Goal: Information Seeking & Learning: Learn about a topic

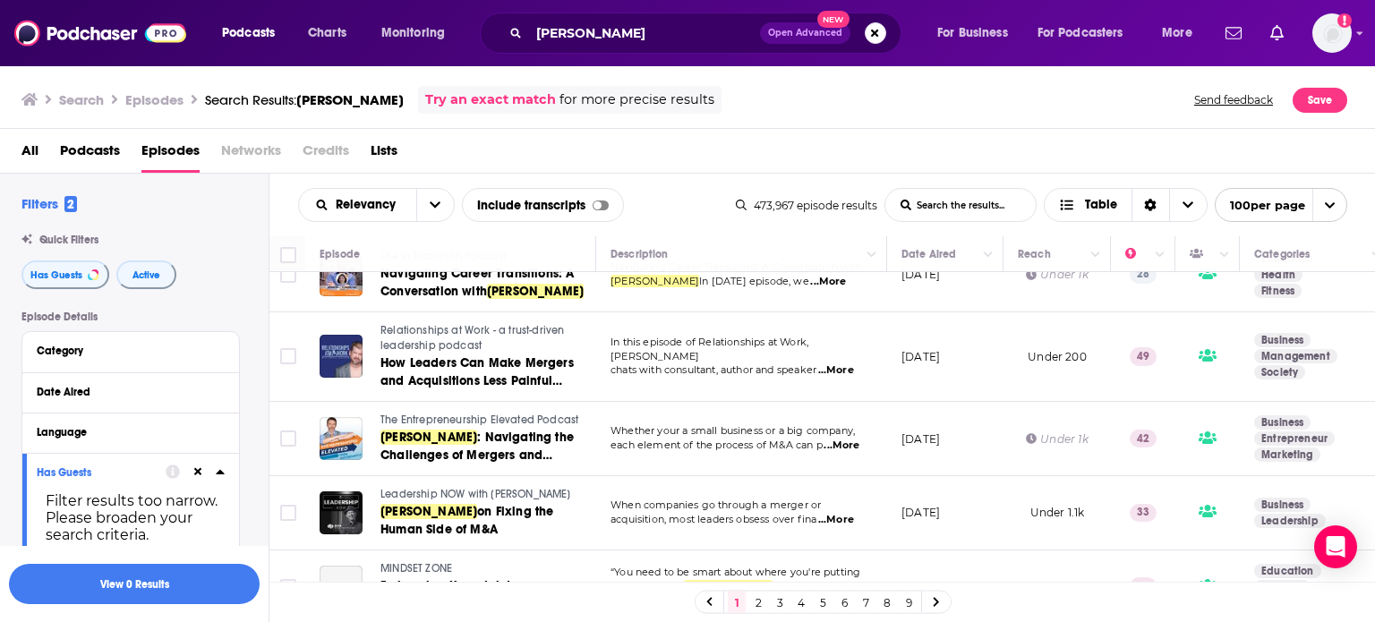
scroll to position [200, 0]
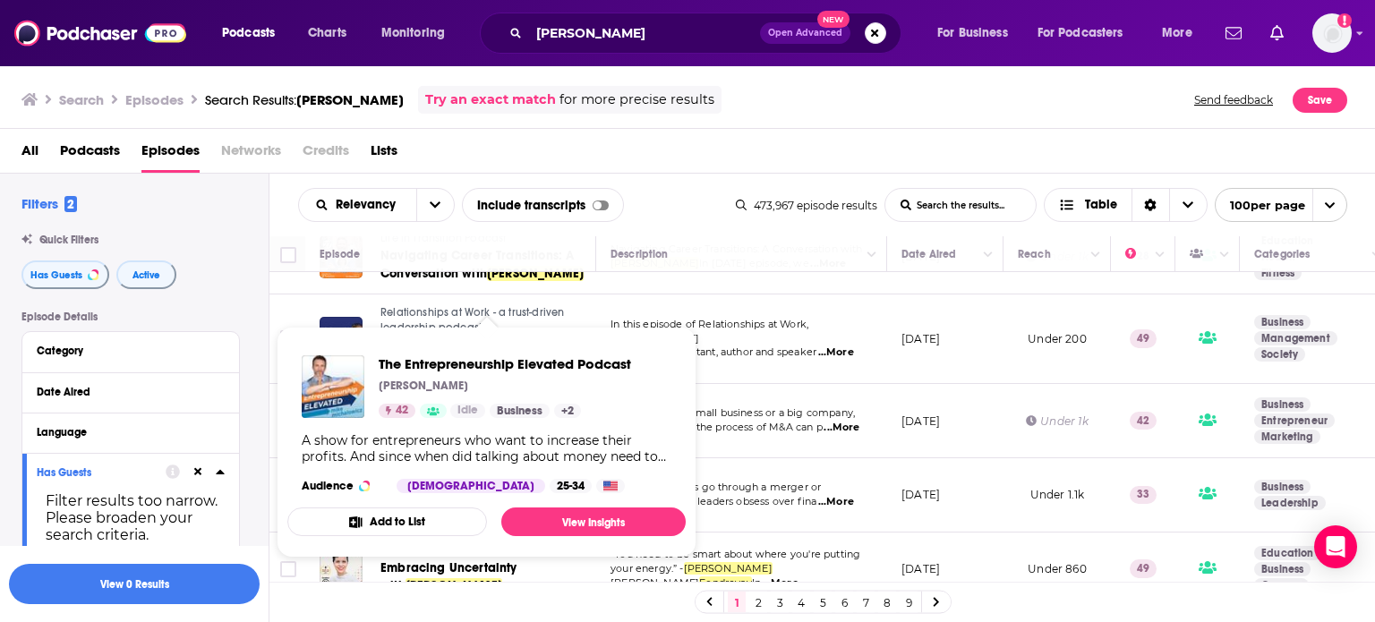
drag, startPoint x: 451, startPoint y: 424, endPoint x: 467, endPoint y: 379, distance: 47.6
drag, startPoint x: 467, startPoint y: 379, endPoint x: 444, endPoint y: 369, distance: 25.6
click at [556, 105] on link "Try an exact match" at bounding box center [490, 99] width 131 height 21
click at [570, 120] on div "Search Episodes Search Results: Jennifer Fondrevay Try an exact match for more …" at bounding box center [687, 96] width 1375 height 64
click at [566, 185] on div "Relevancy List Search Input Search the results... Include transcripts Table 473…" at bounding box center [822, 205] width 1106 height 63
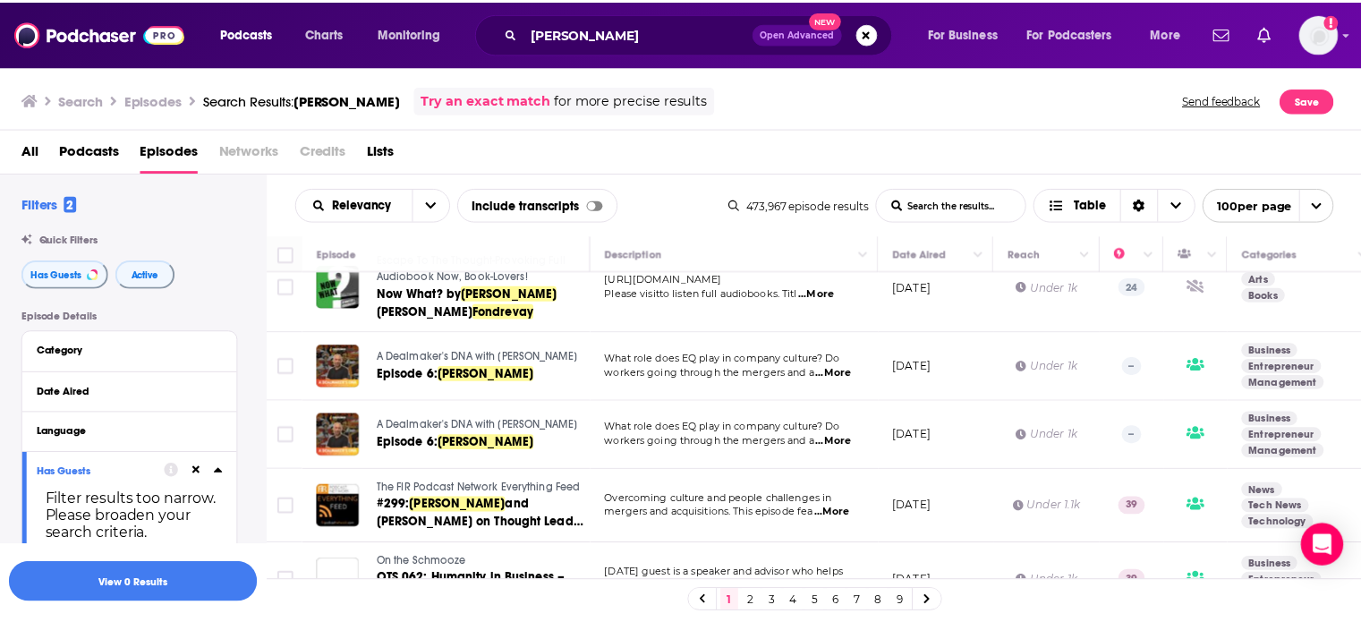
scroll to position [1172, 0]
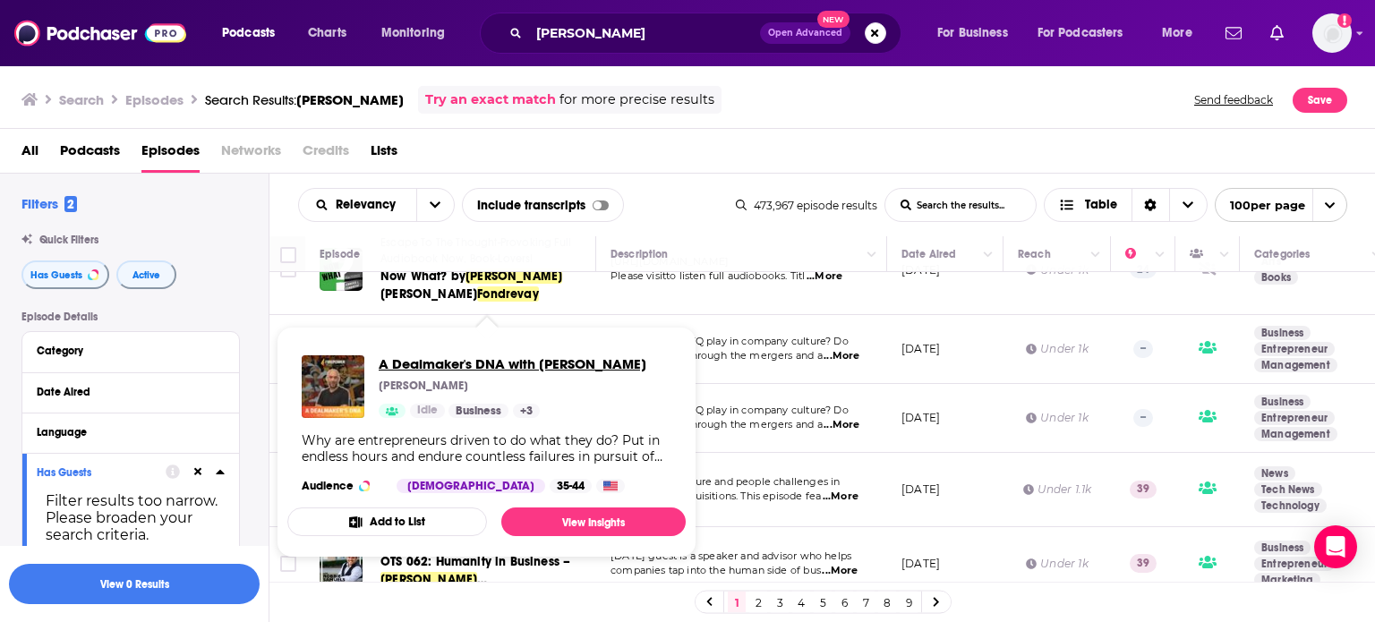
drag, startPoint x: 405, startPoint y: 339, endPoint x: 415, endPoint y: 364, distance: 26.9
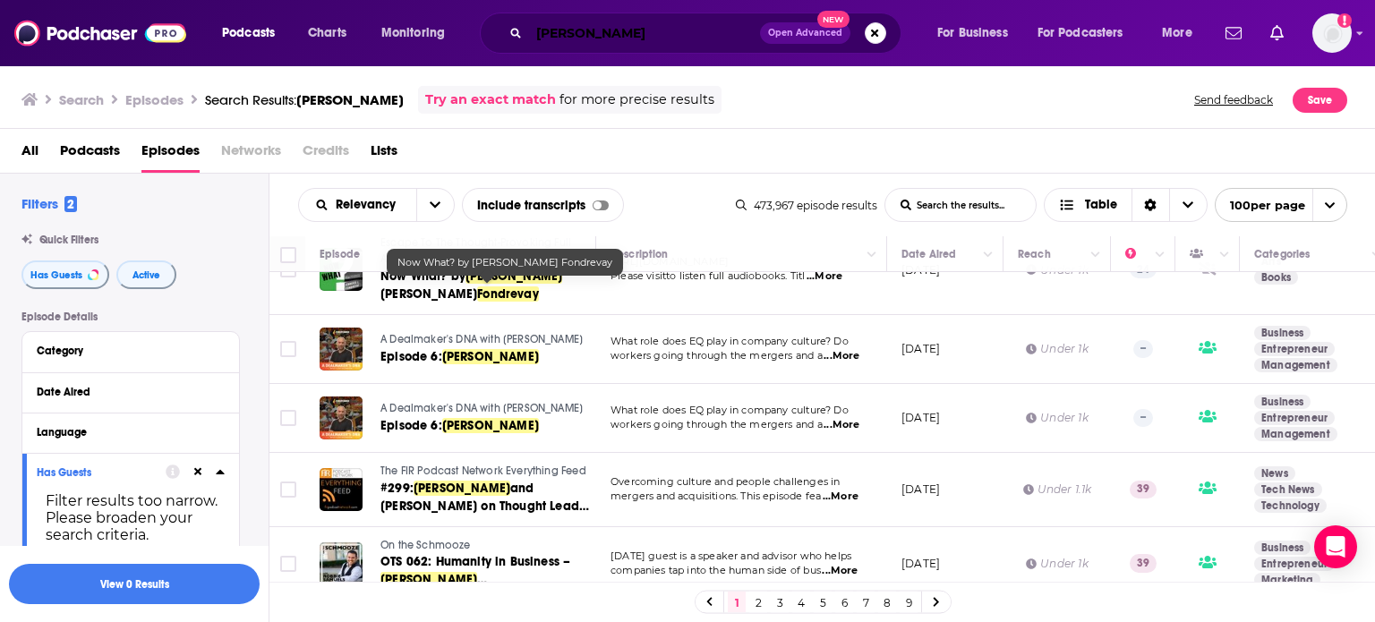
drag, startPoint x: 679, startPoint y: 33, endPoint x: 479, endPoint y: 38, distance: 200.5
click at [479, 38] on div "Podcasts Charts Monitoring Jennifer Fondrevay Open Advanced New For Business Fo…" at bounding box center [709, 33] width 1000 height 41
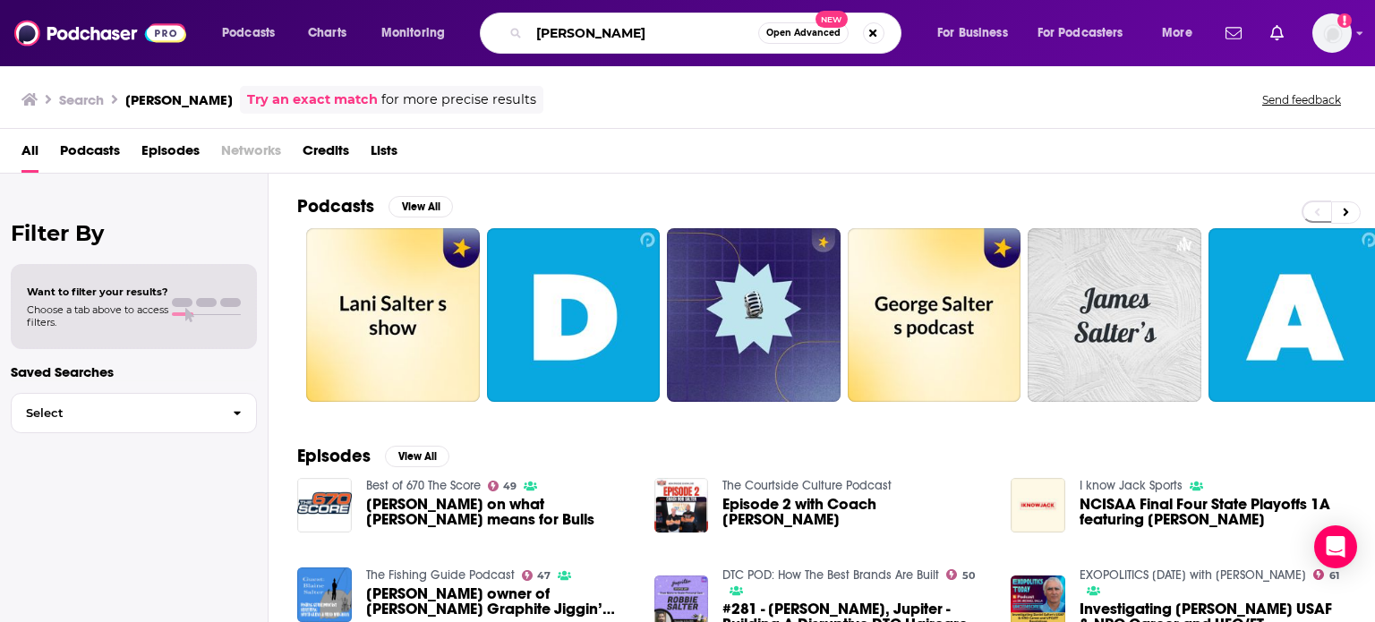
drag, startPoint x: 609, startPoint y: 38, endPoint x: 430, endPoint y: 43, distance: 179.1
click at [430, 43] on div "Podcasts Charts Monitoring Rob Salter Open Advanced New For Business For Podcas…" at bounding box center [709, 33] width 1000 height 41
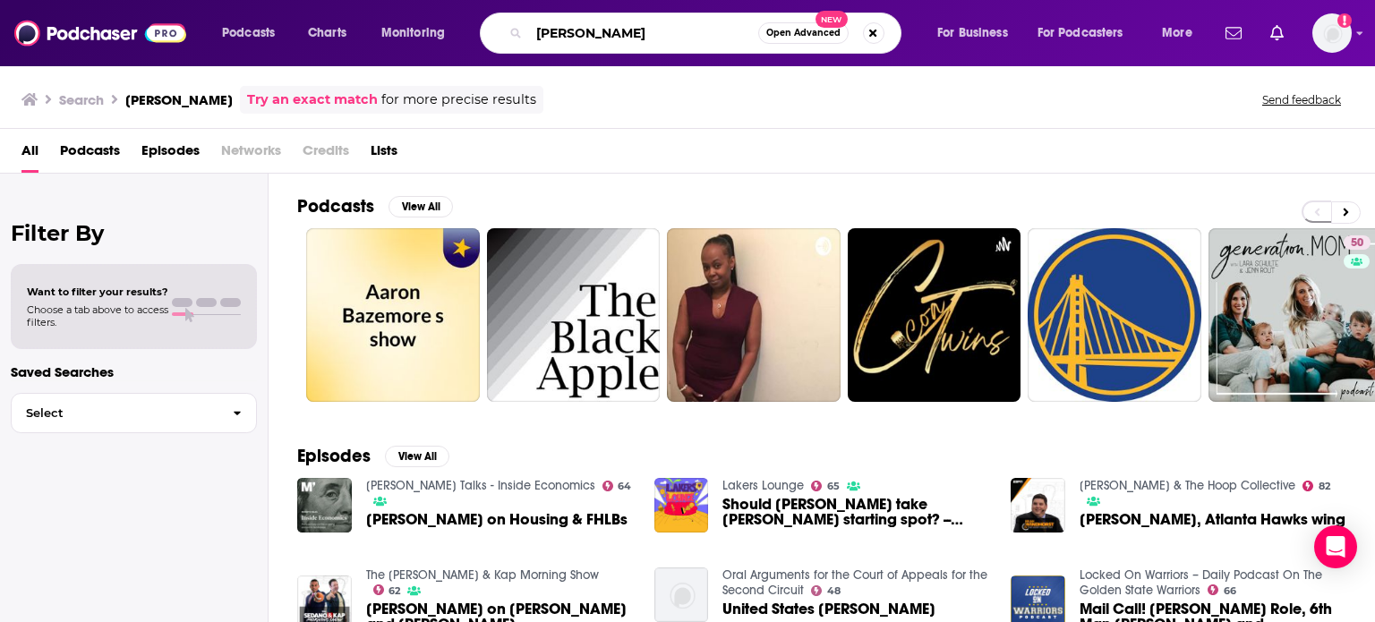
drag, startPoint x: 716, startPoint y: 36, endPoint x: 440, endPoint y: 28, distance: 275.7
click at [440, 28] on div "Podcasts Charts Monitoring Gene Bazemore Open Advanced New For Business For Pod…" at bounding box center [709, 33] width 1000 height 41
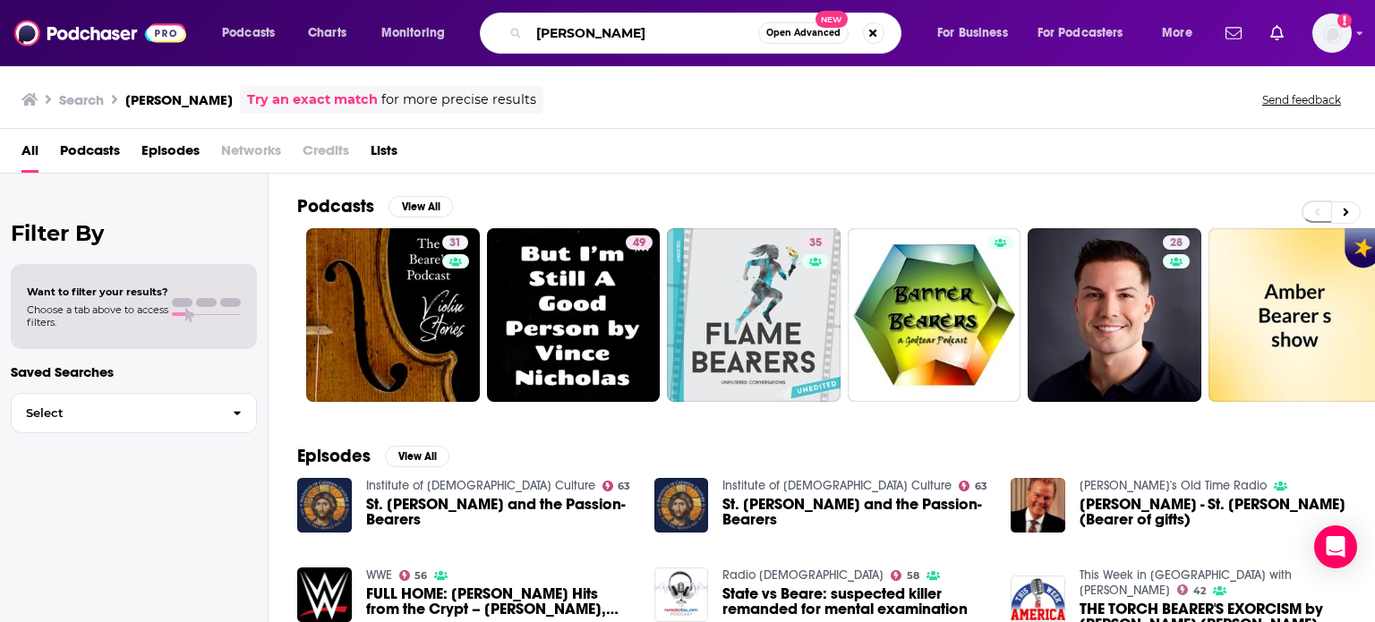
drag, startPoint x: 687, startPoint y: 31, endPoint x: 363, endPoint y: 35, distance: 324.0
click at [363, 35] on div "Podcasts Charts Monitoring Nicholas V. Beare Open Advanced New For Business For…" at bounding box center [709, 33] width 1000 height 41
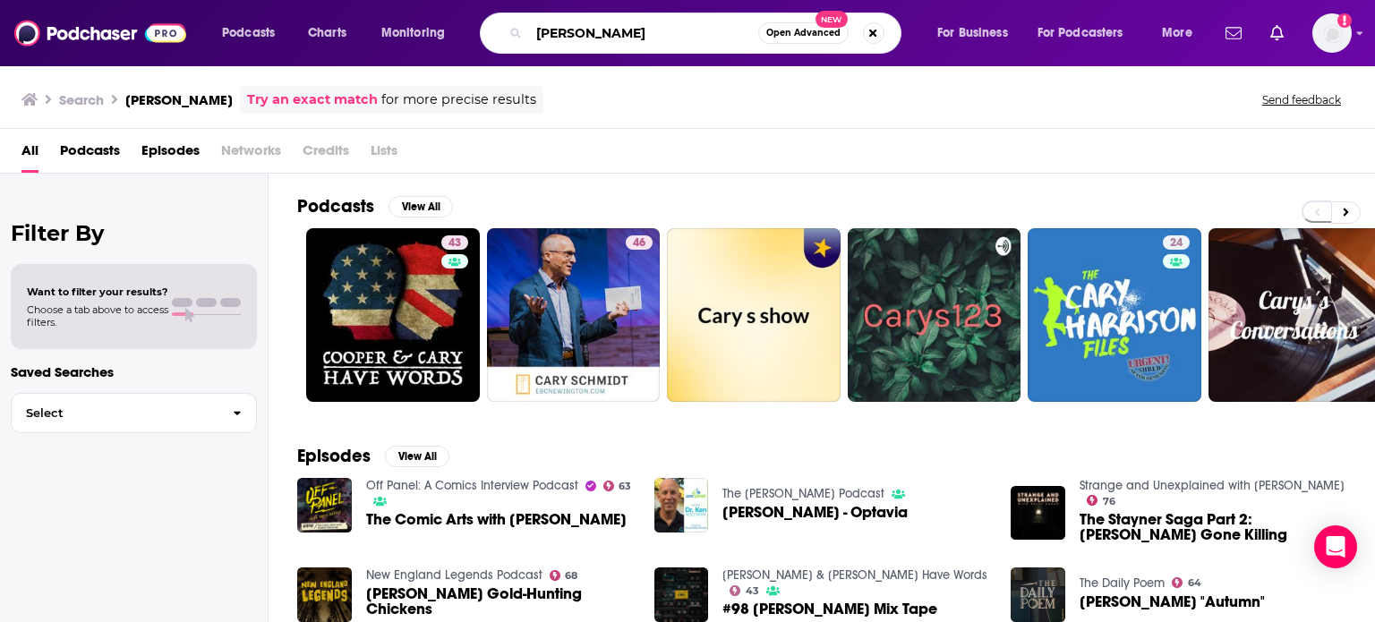
drag, startPoint x: 639, startPoint y: 36, endPoint x: 470, endPoint y: 45, distance: 169.4
click at [470, 45] on div "Podcasts Charts Monitoring Cary Kochman Open Advanced New For Business For Podc…" at bounding box center [709, 33] width 1000 height 41
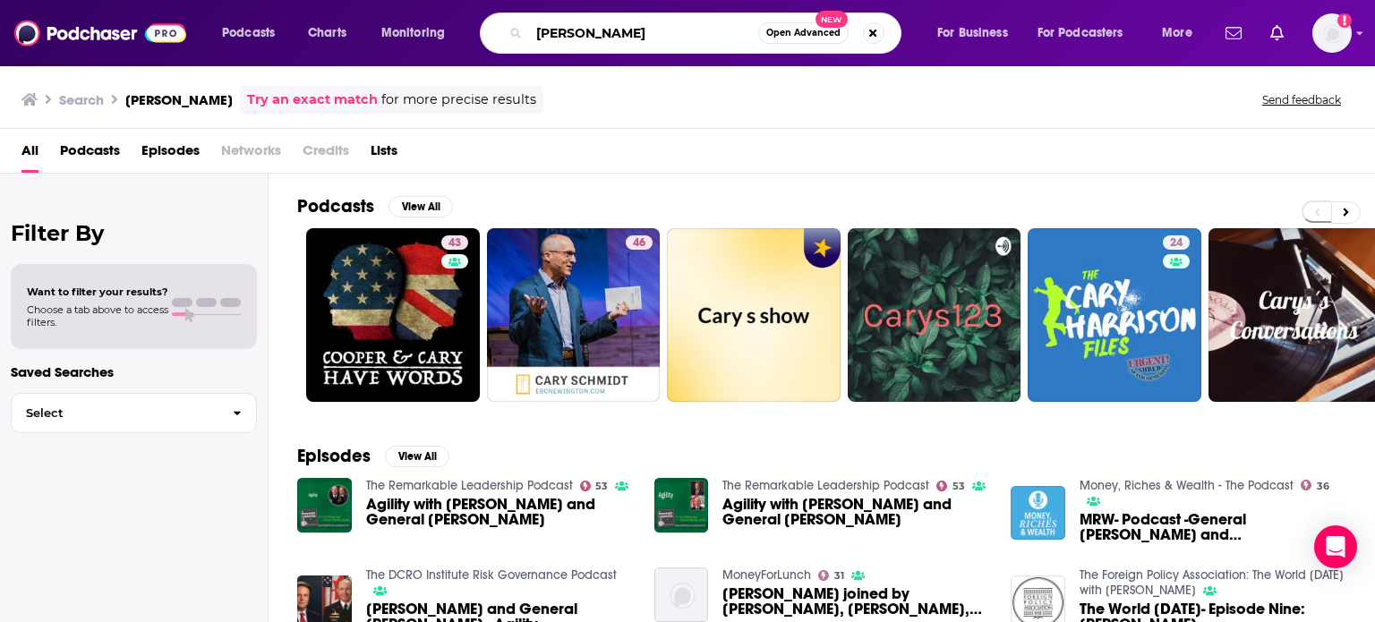
drag, startPoint x: 622, startPoint y: 42, endPoint x: 474, endPoint y: 32, distance: 148.0
click at [474, 32] on div "Podcasts Charts Monitoring Leo Tilman Open Advanced New For Business For Podcas…" at bounding box center [709, 33] width 1000 height 41
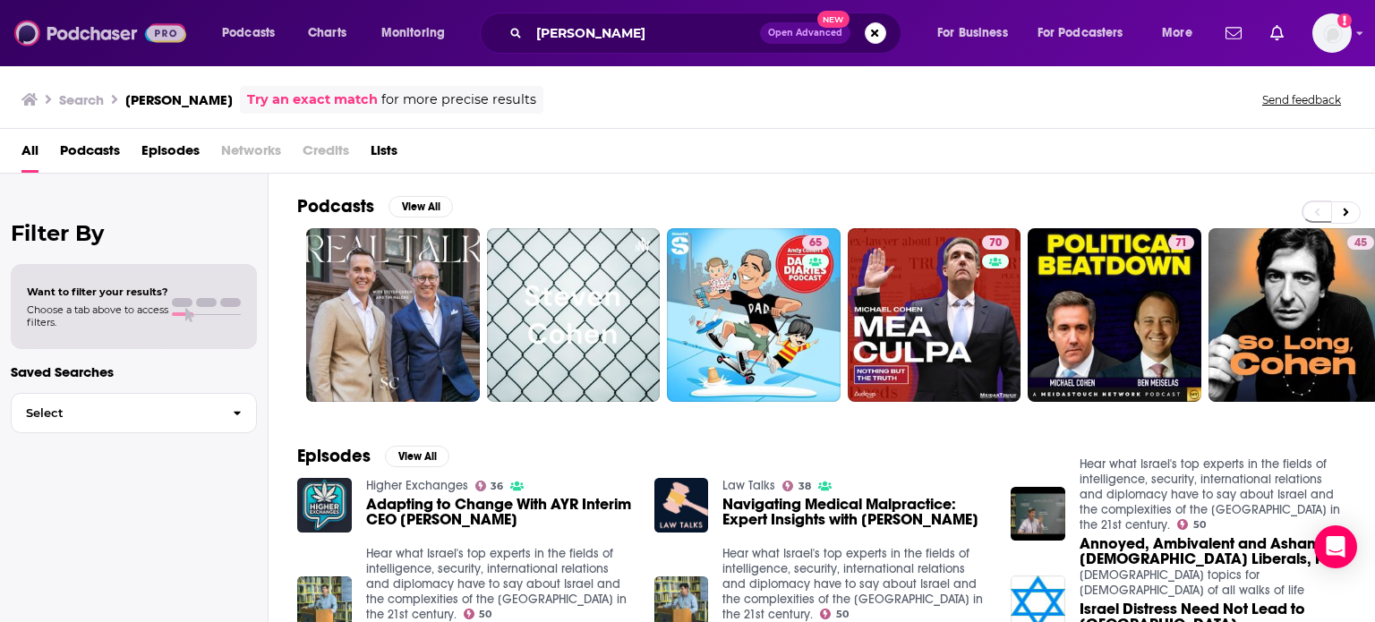
drag, startPoint x: 141, startPoint y: 38, endPoint x: 146, endPoint y: 9, distance: 29.0
click at [141, 38] on img at bounding box center [100, 33] width 172 height 34
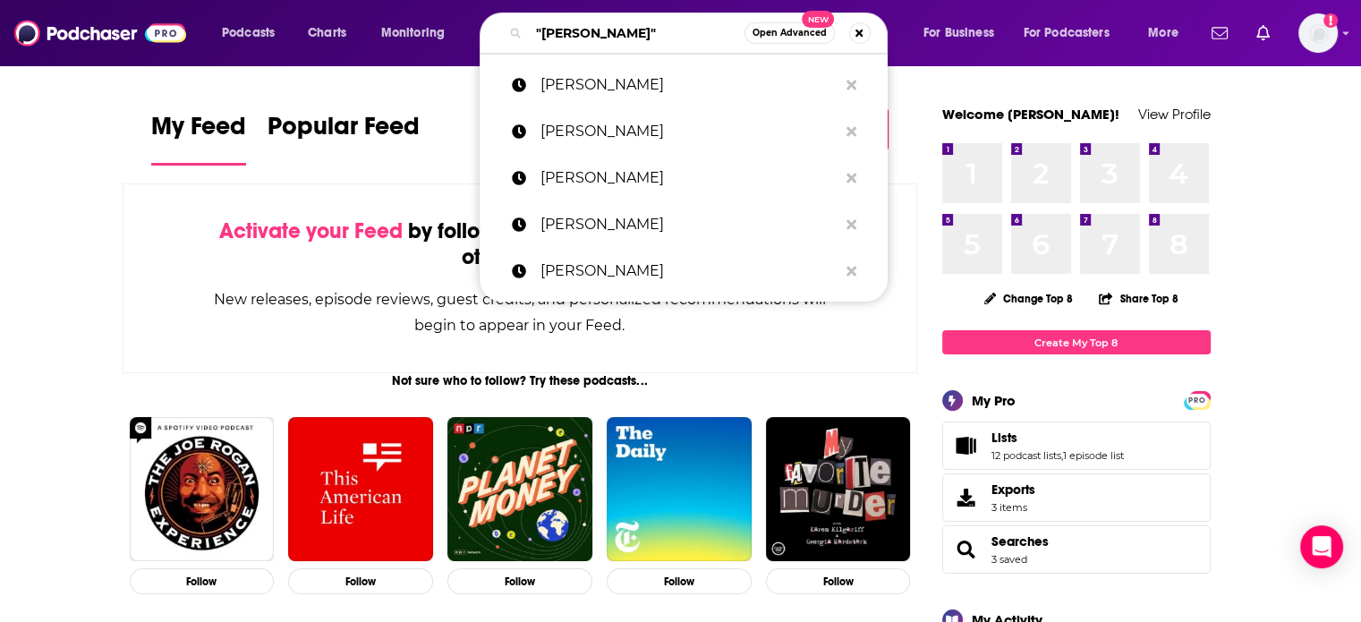
drag, startPoint x: 641, startPoint y: 38, endPoint x: 541, endPoint y: 39, distance: 99.3
click at [541, 39] on input ""Jennifer Fondrevay"" at bounding box center [637, 33] width 216 height 29
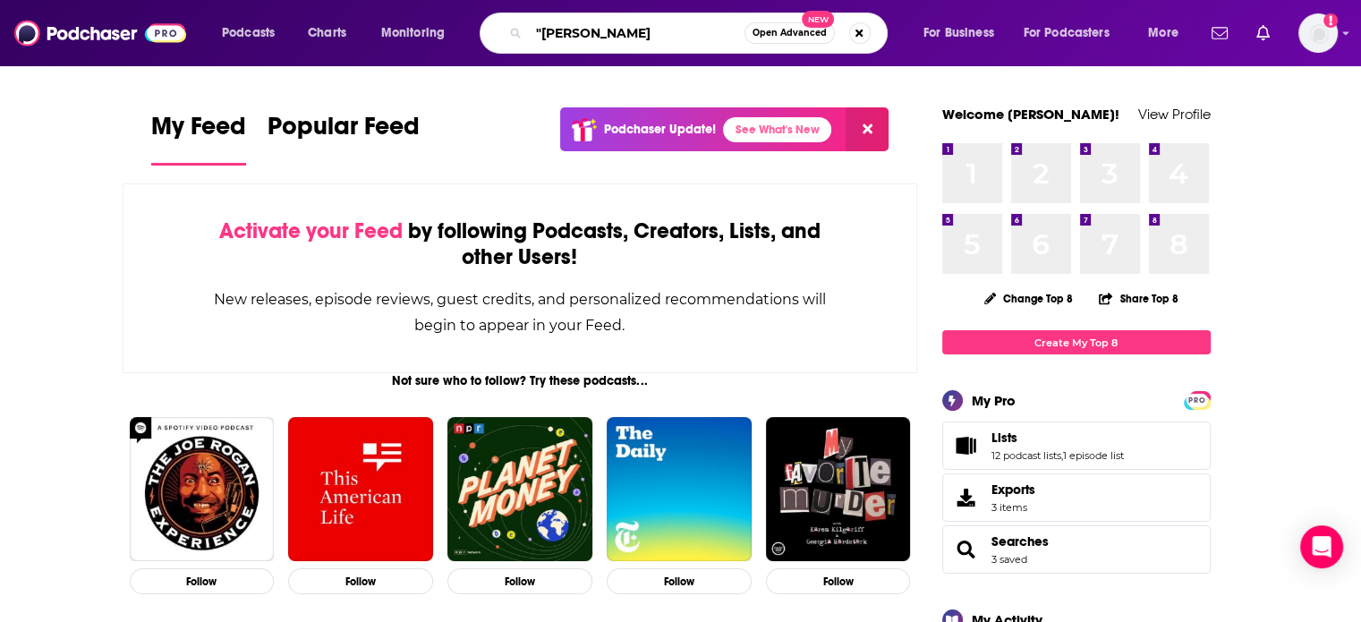
type input ""Jennifer Fondr"
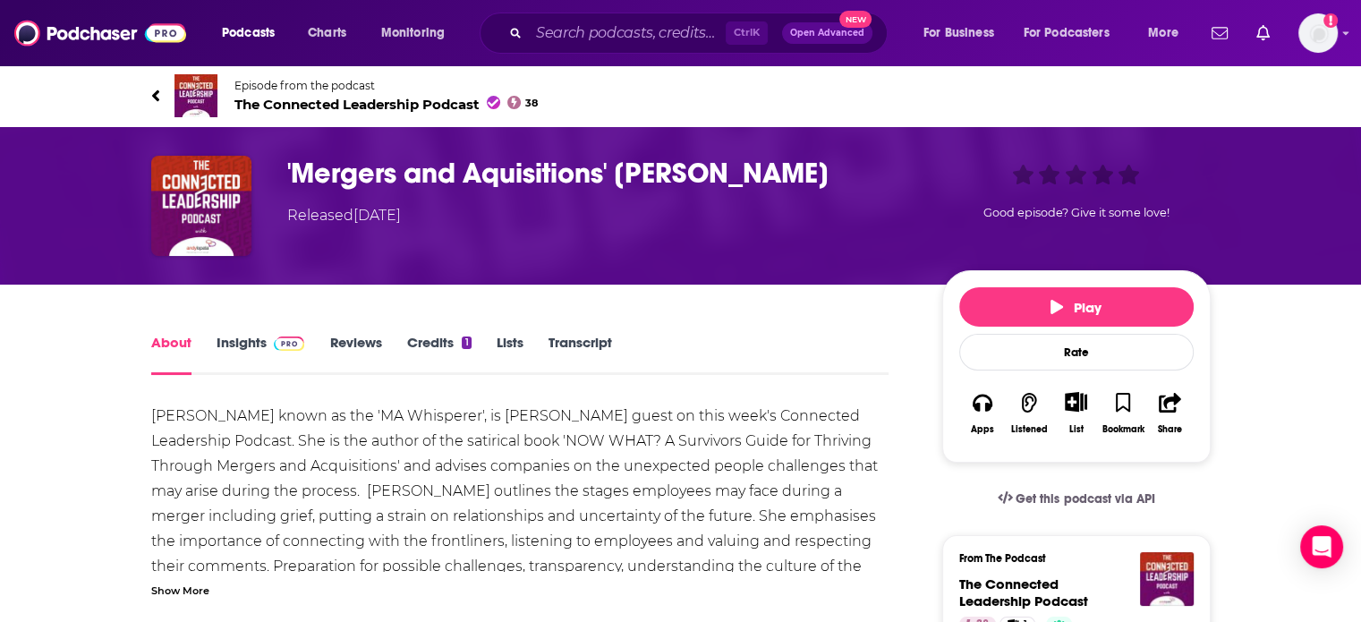
click at [410, 106] on span "The Connected Leadership Podcast 38" at bounding box center [386, 104] width 304 height 17
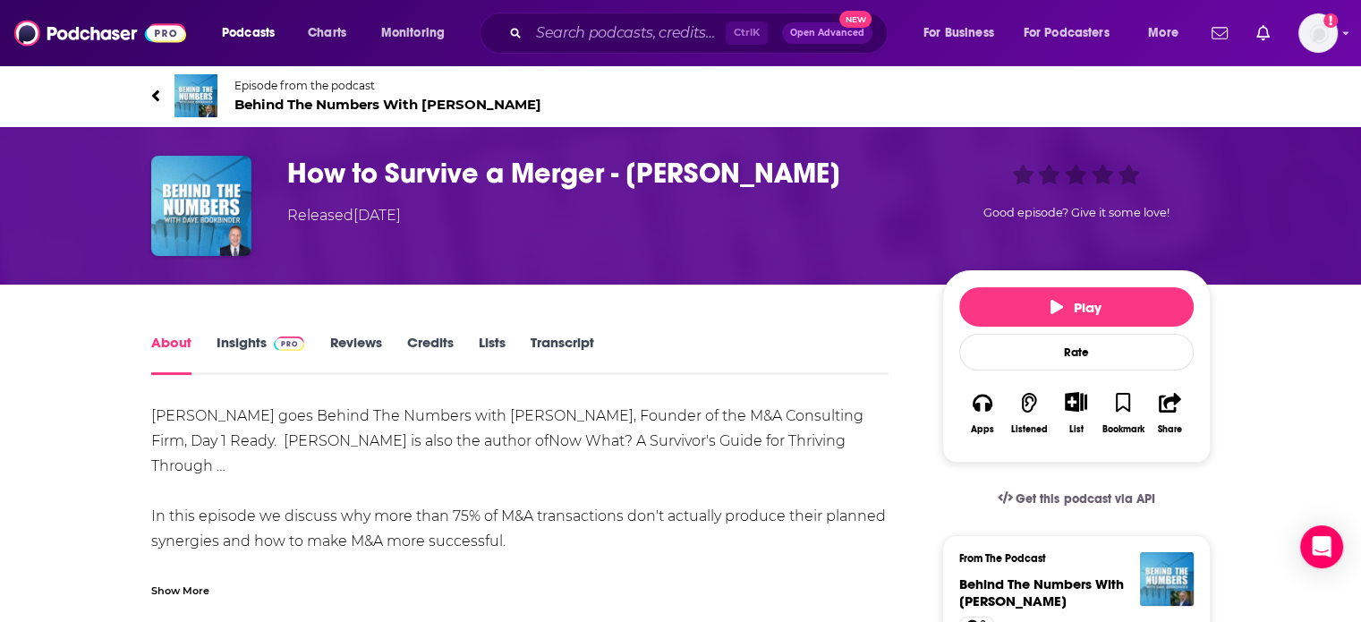
click at [476, 113] on link "Episode from the podcast Behind The Numbers With Dave Bookbinder" at bounding box center [681, 95] width 1060 height 43
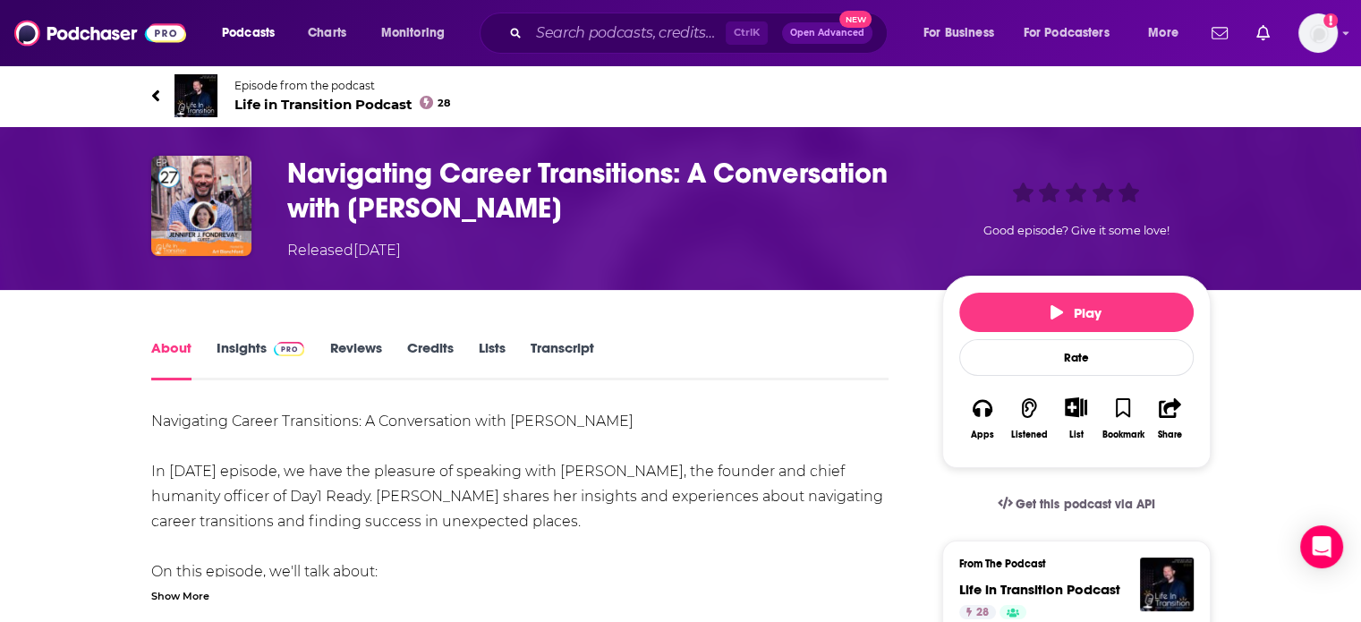
drag, startPoint x: 324, startPoint y: 98, endPoint x: 453, endPoint y: 2, distance: 160.5
click at [324, 98] on span "Life in Transition Podcast 28" at bounding box center [342, 104] width 217 height 17
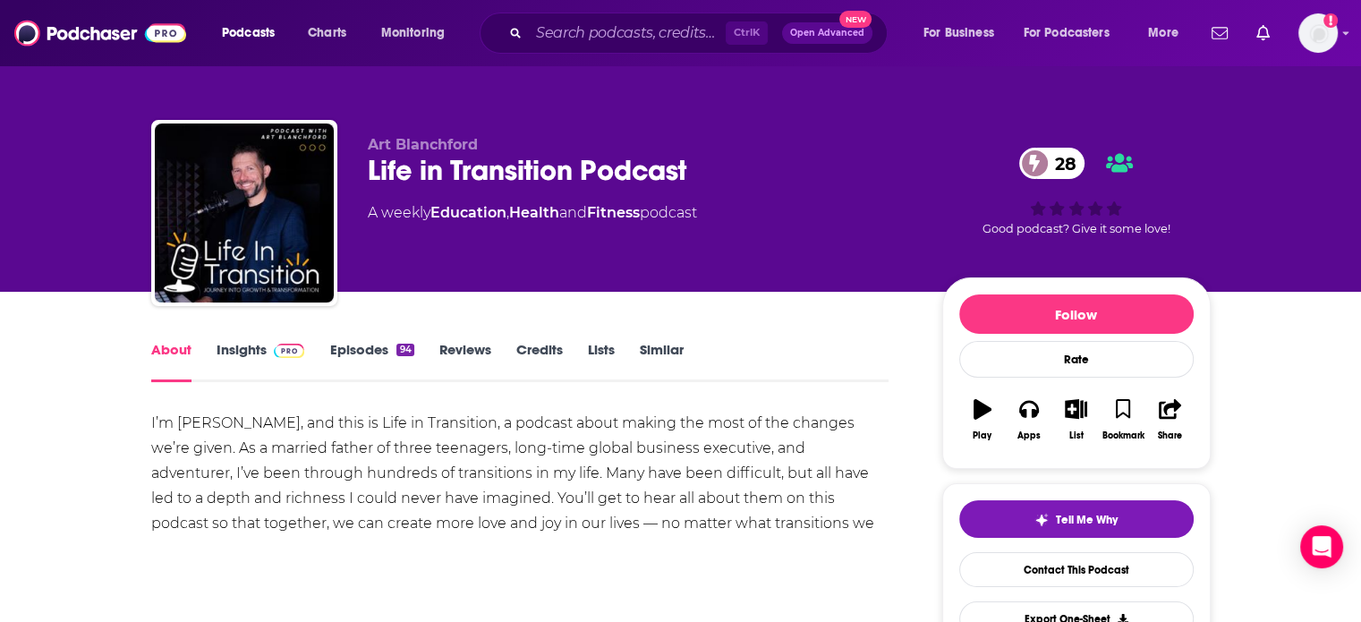
click at [272, 359] on link "Insights" at bounding box center [261, 361] width 89 height 41
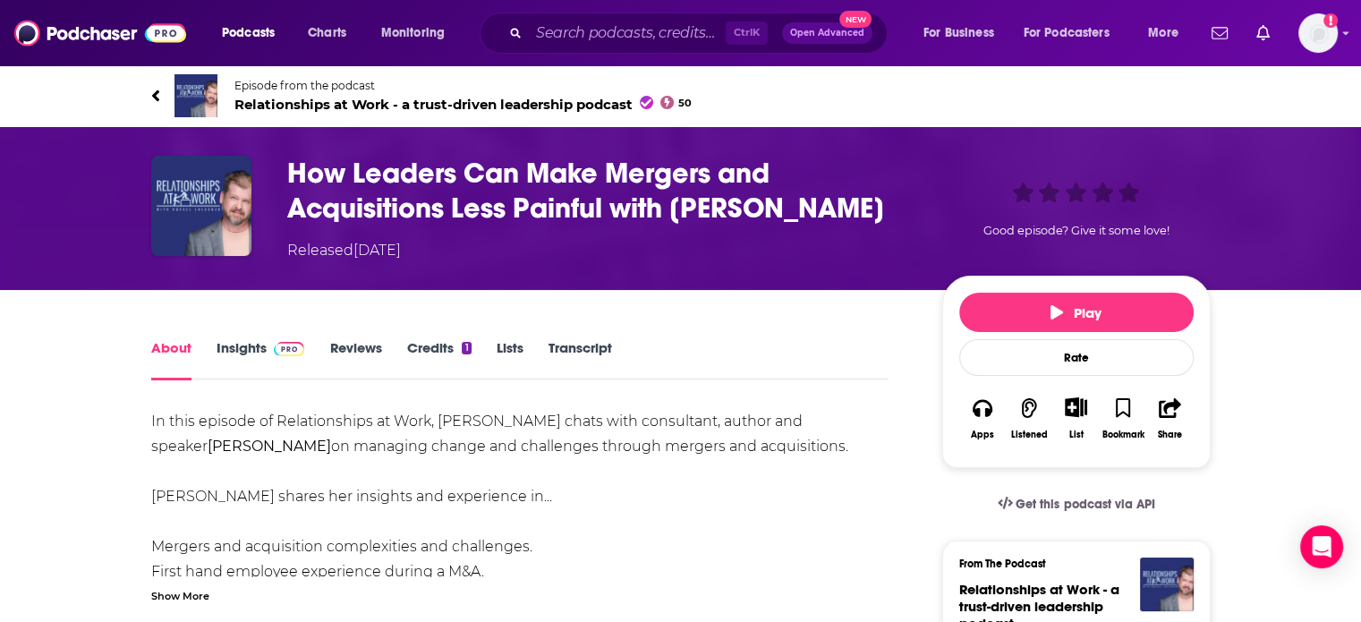
click at [369, 103] on span "Relationships at Work - a trust-driven leadership podcast 50" at bounding box center [463, 104] width 458 height 17
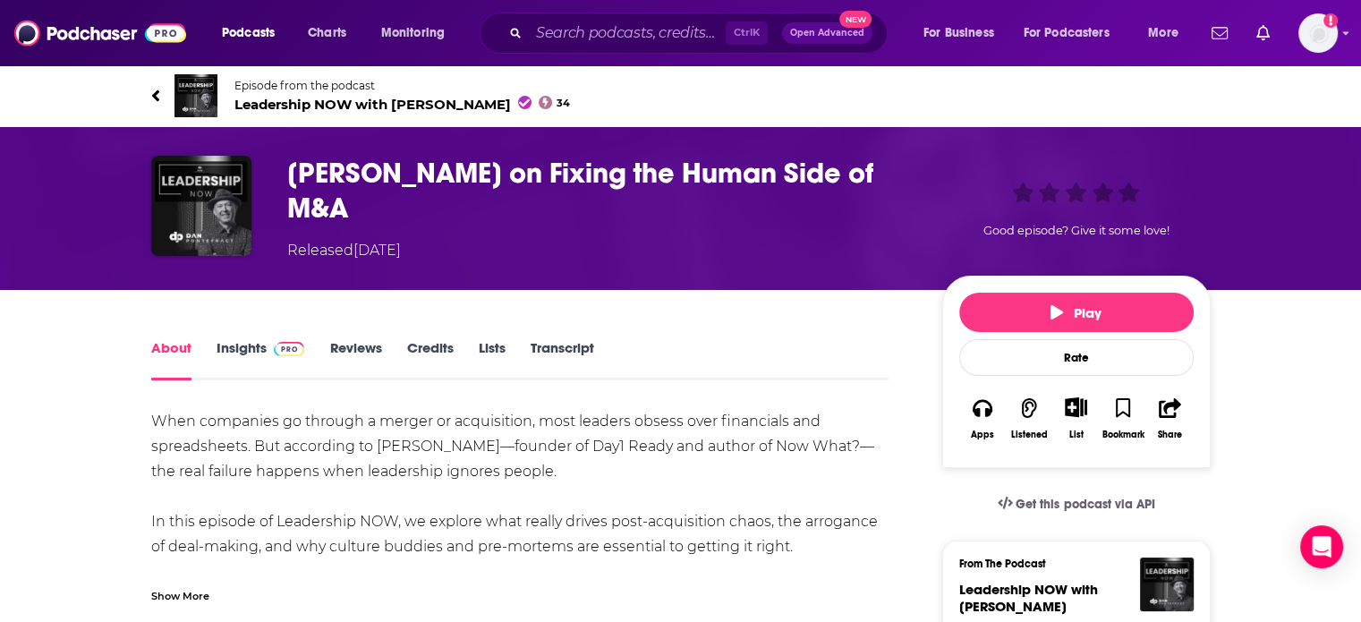
click at [381, 103] on span "Leadership NOW with Dan Pontefract 34" at bounding box center [402, 104] width 336 height 17
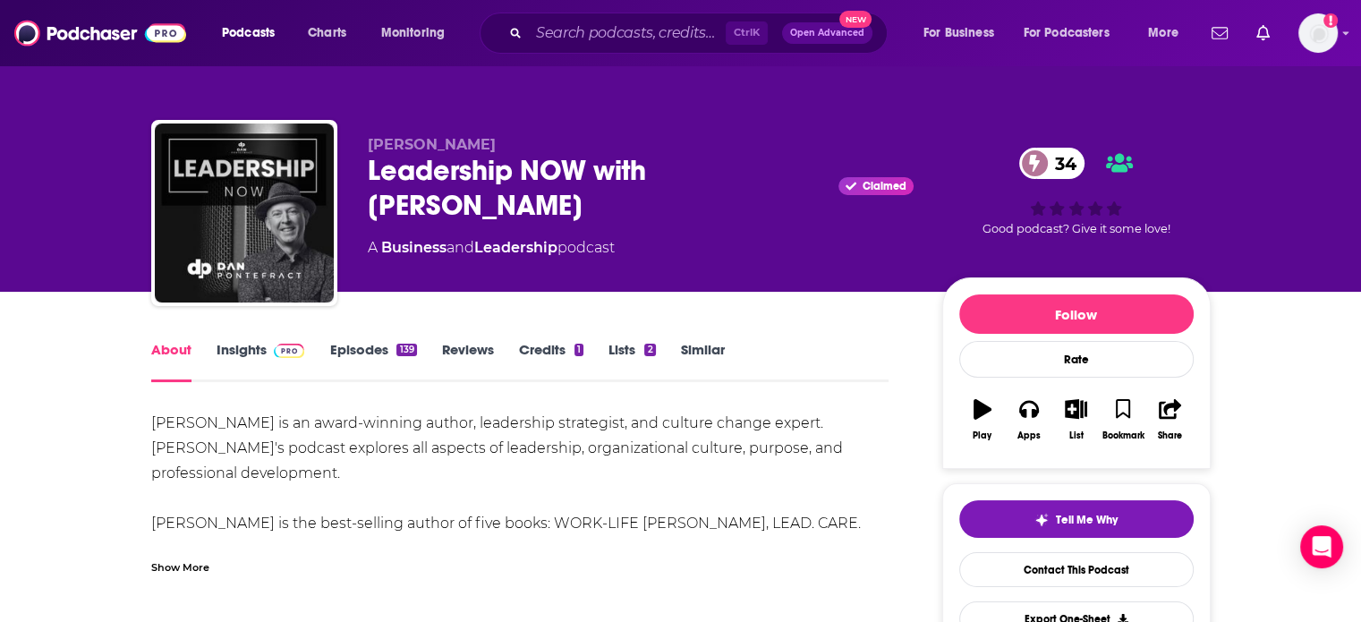
click at [195, 554] on div "Show More" at bounding box center [520, 560] width 738 height 30
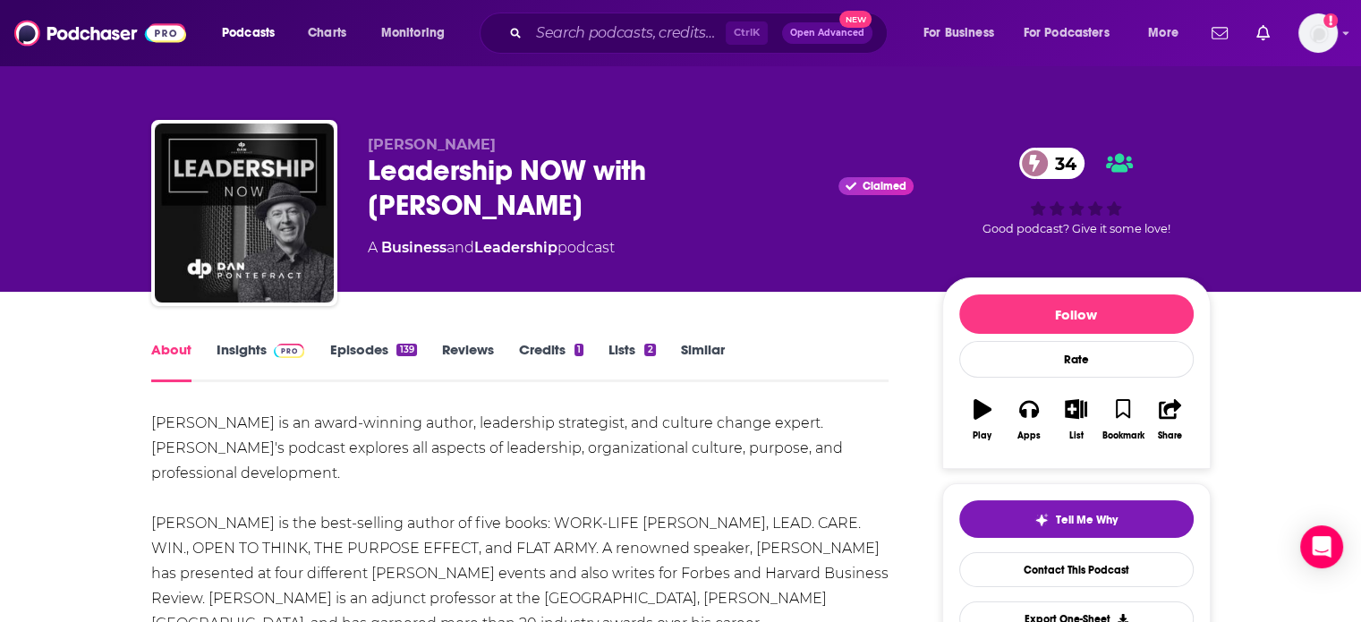
click at [396, 353] on div "139" at bounding box center [406, 350] width 20 height 13
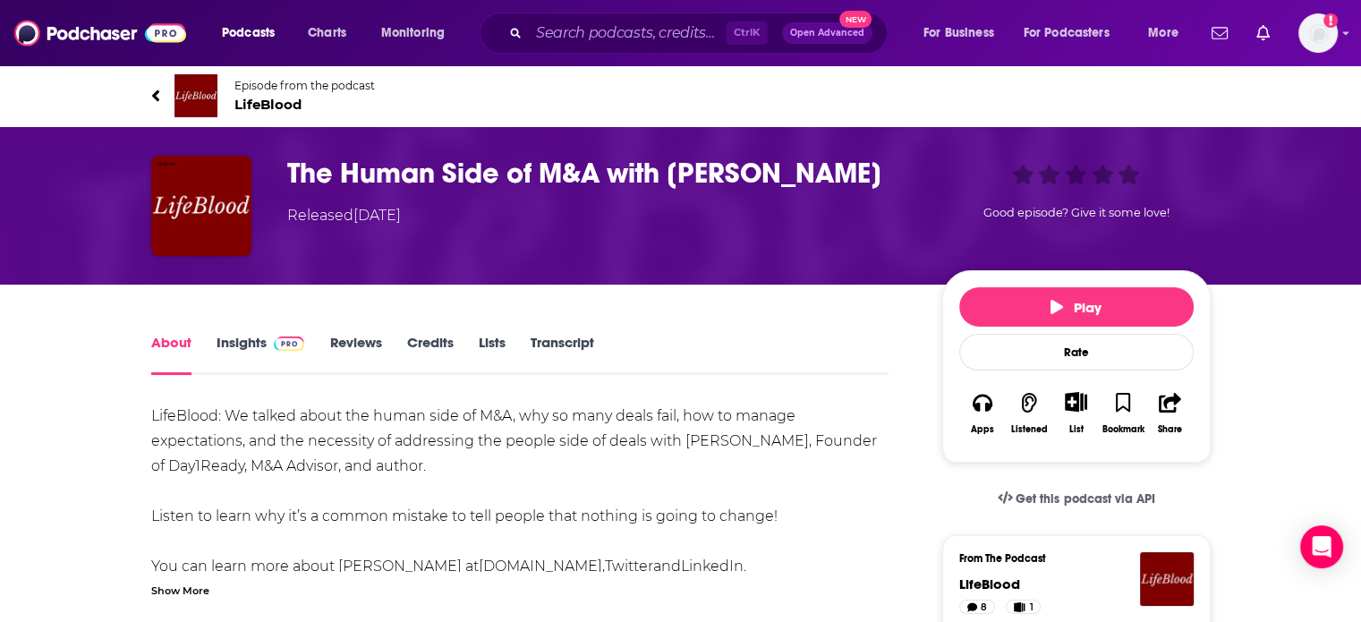
click at [284, 106] on span "LifeBlood" at bounding box center [304, 104] width 140 height 17
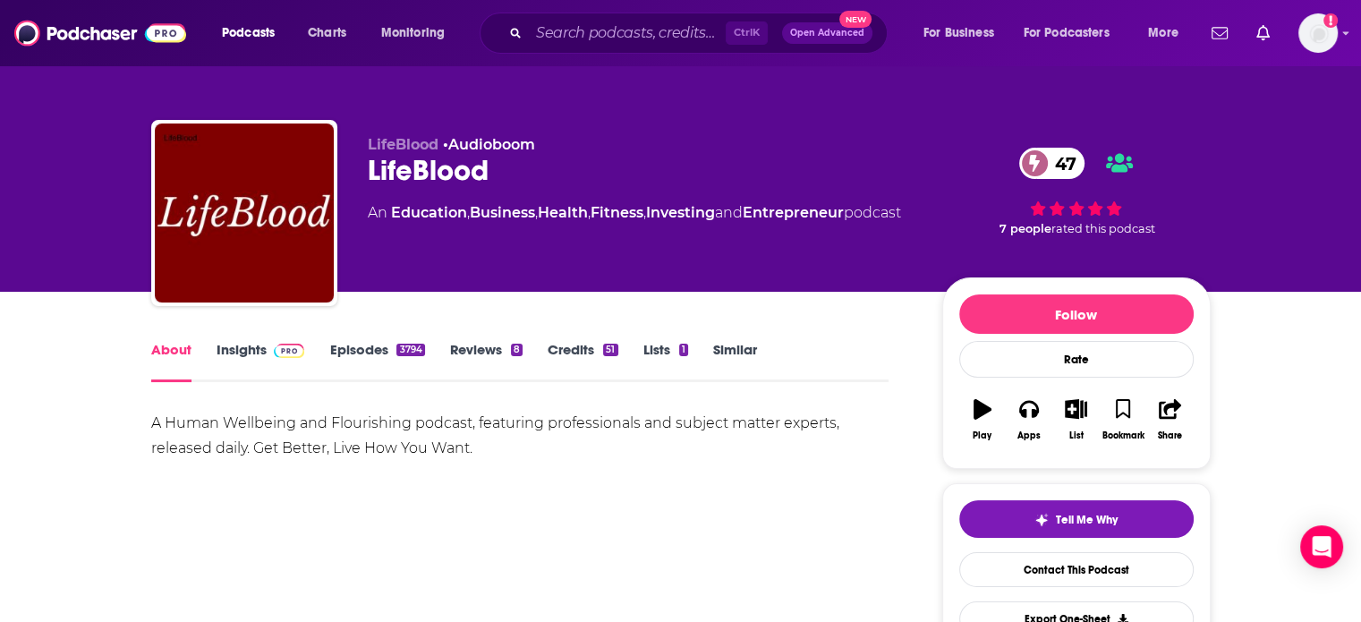
click at [365, 361] on link "Episodes 3794" at bounding box center [376, 361] width 95 height 41
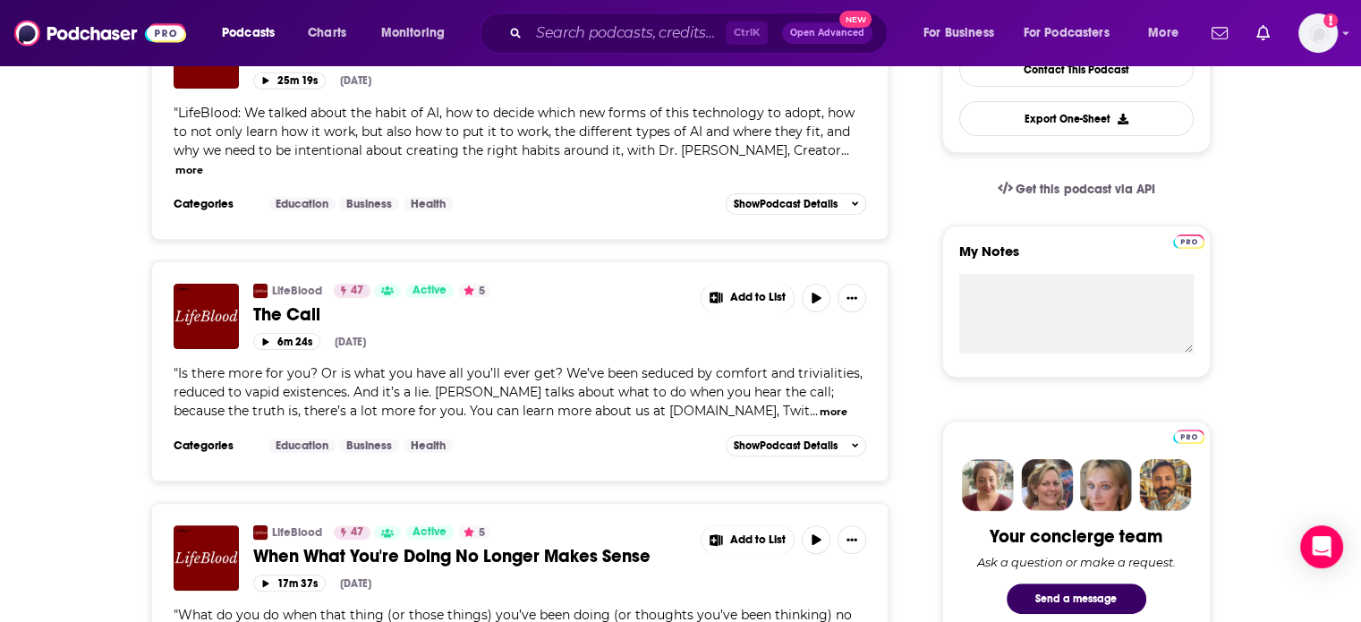
scroll to position [516, 0]
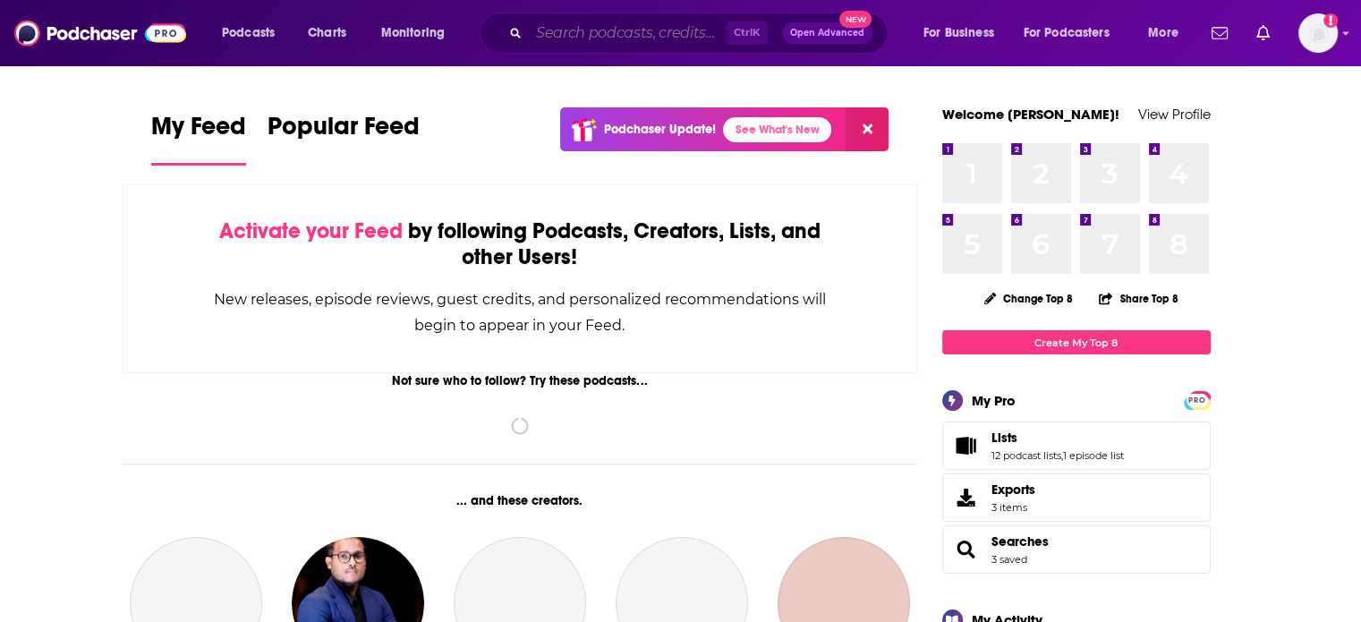
click at [680, 23] on input "Search podcasts, credits, & more..." at bounding box center [627, 33] width 197 height 29
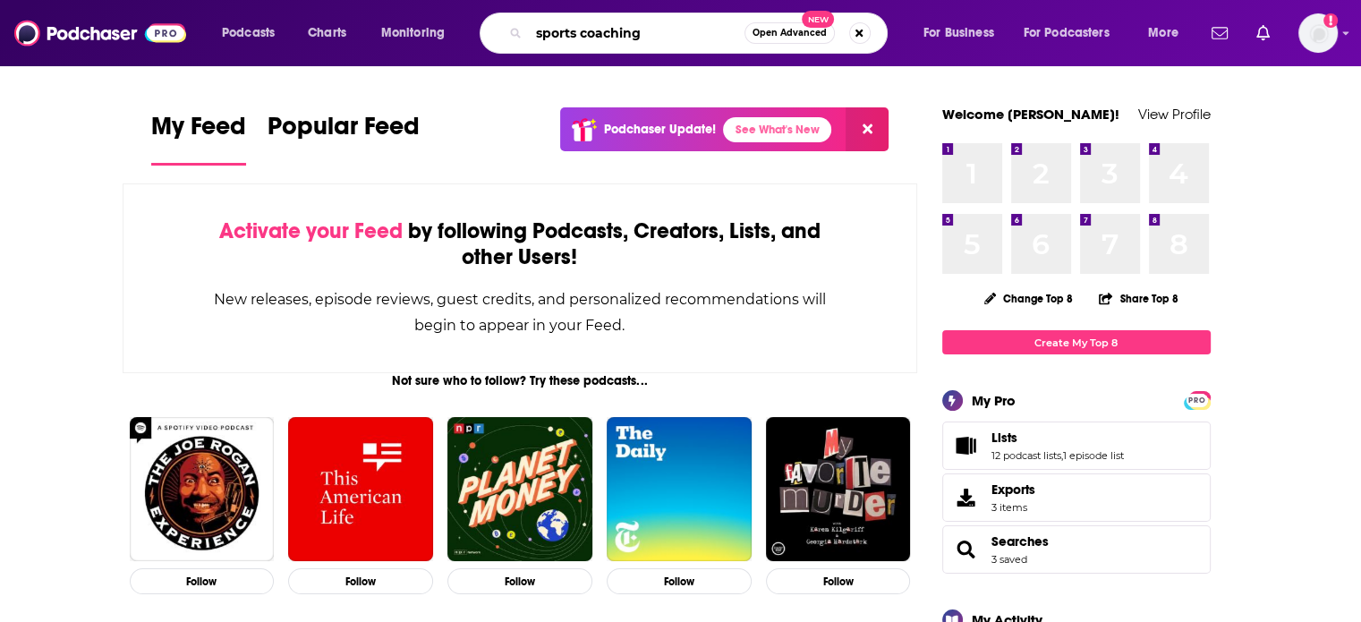
type input "sports coaching"
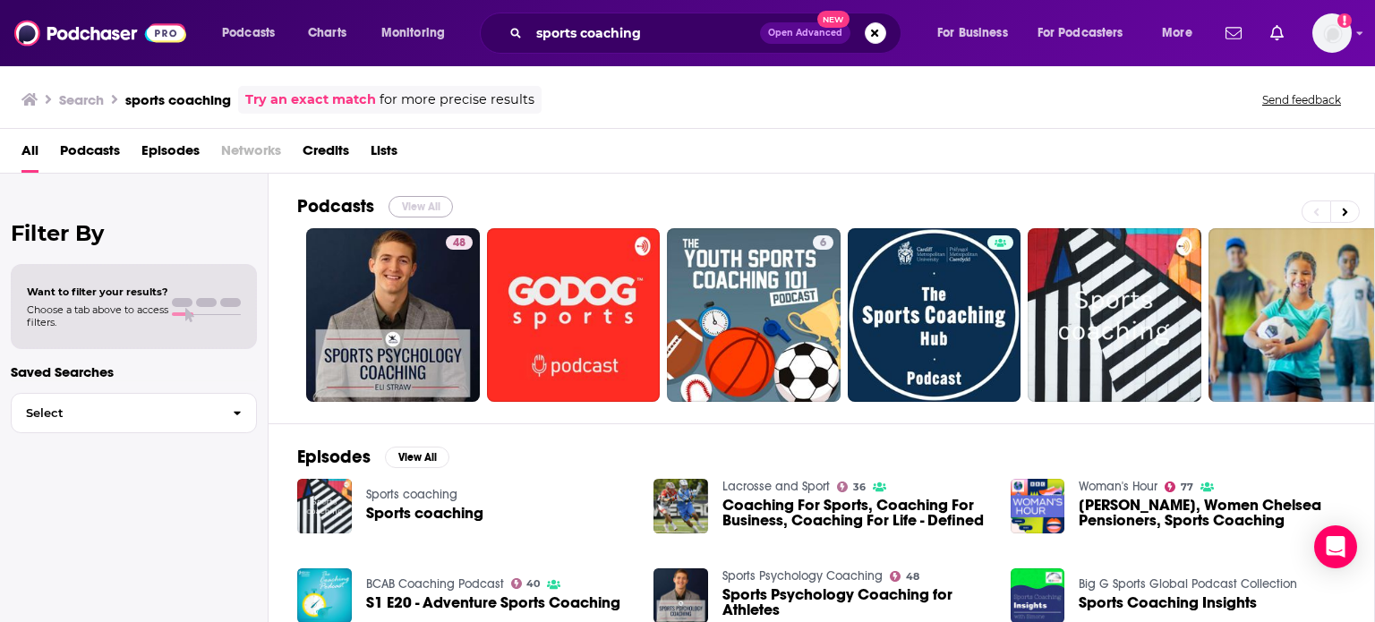
click at [434, 203] on button "View All" at bounding box center [420, 206] width 64 height 21
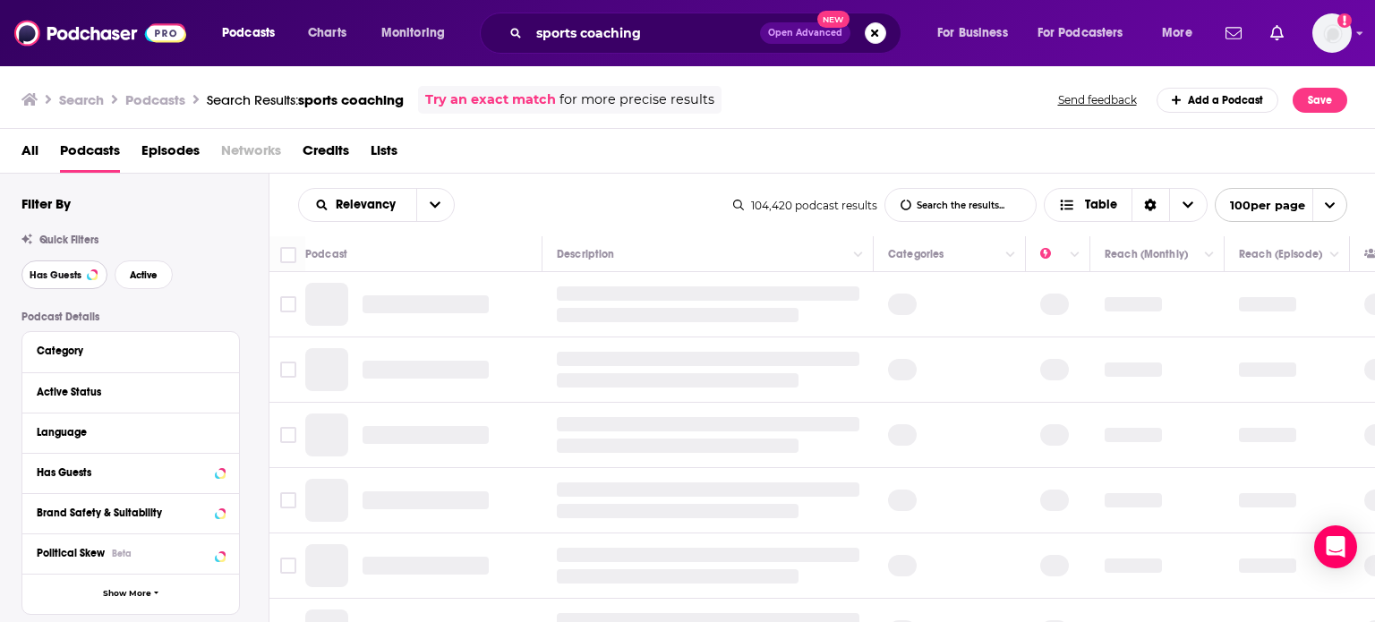
click at [55, 278] on span "Has Guests" at bounding box center [56, 275] width 52 height 10
click at [127, 273] on button "Active" at bounding box center [144, 274] width 58 height 29
